Goal: Check status: Check status

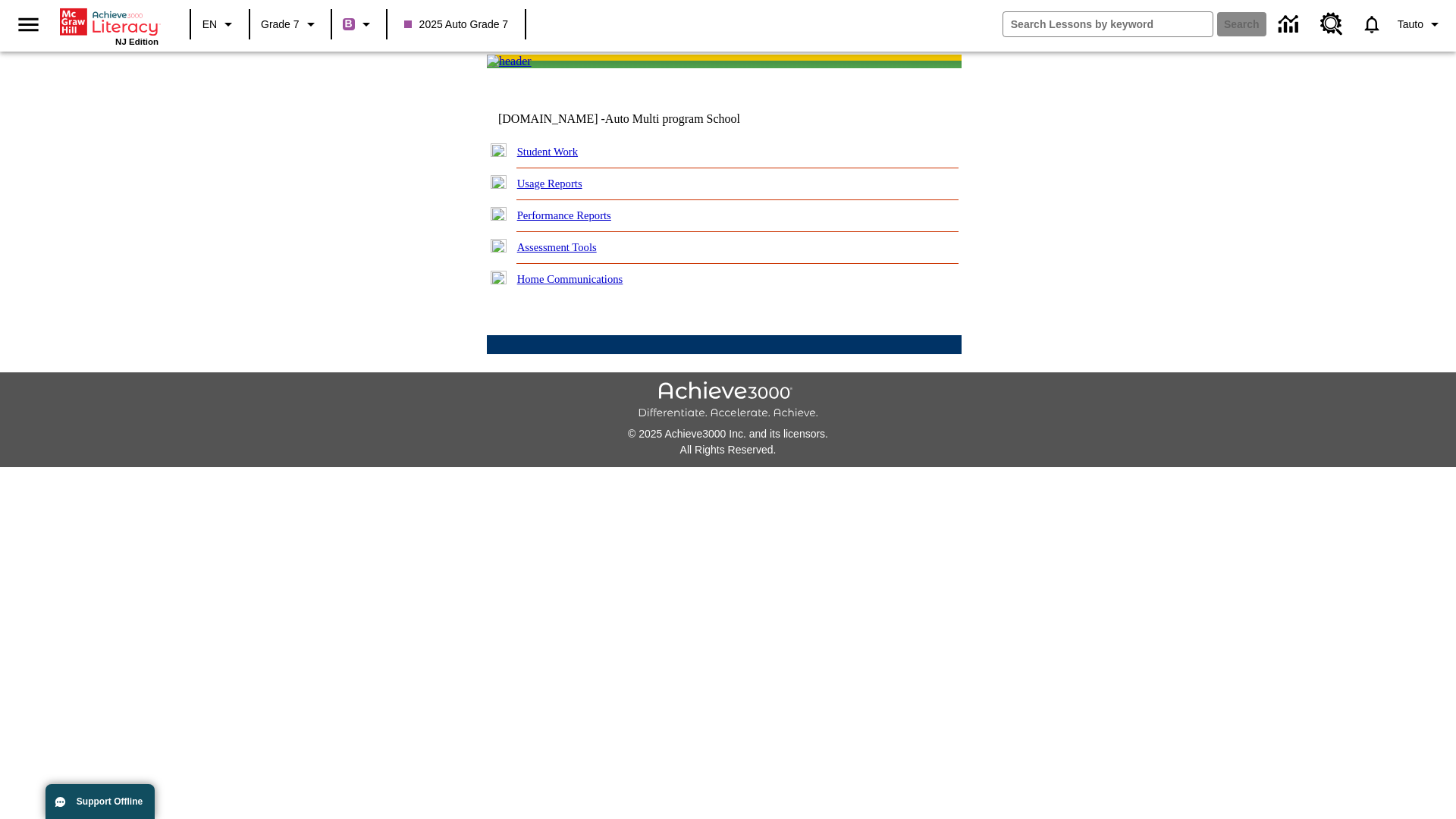
click at [557, 158] on link "Student Work" at bounding box center [547, 151] width 60 height 12
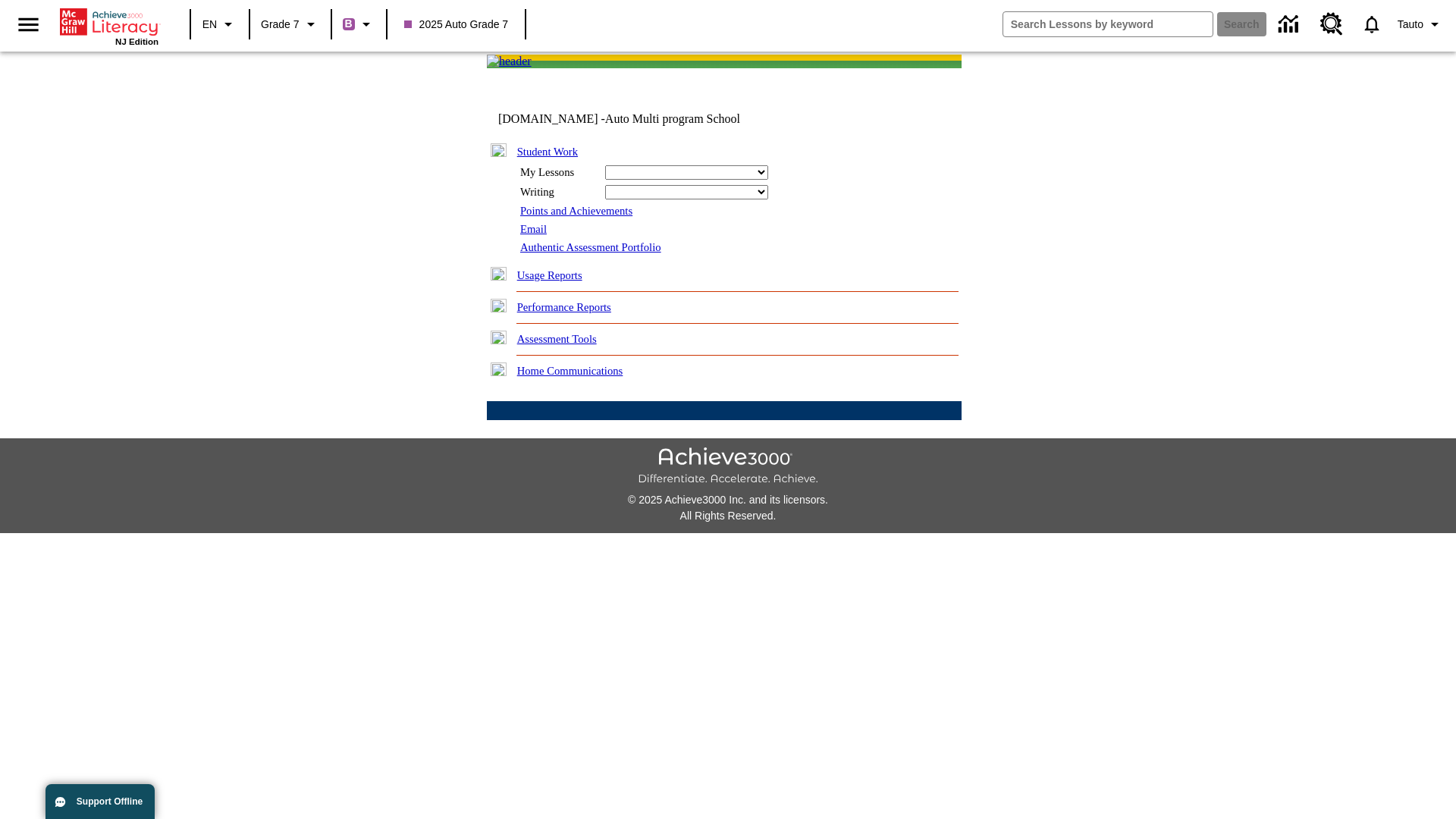
select select "/options/reports/?report_id=24&atype=1&section=2"
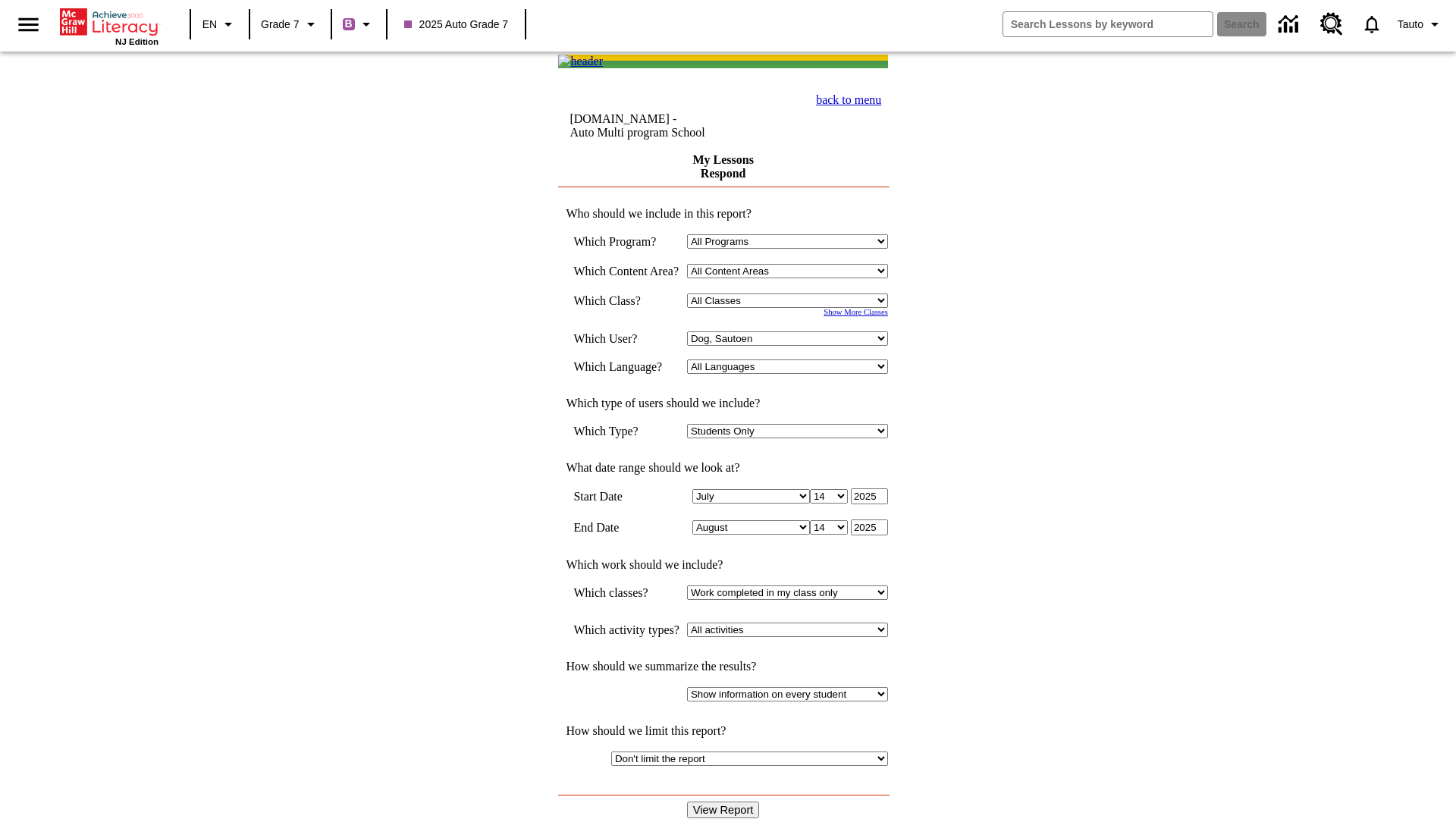
select select "21437138"
select select "4"
type input "2024"
click at [725, 801] on input "View Report" at bounding box center [723, 810] width 72 height 17
